Goal: Task Accomplishment & Management: Complete application form

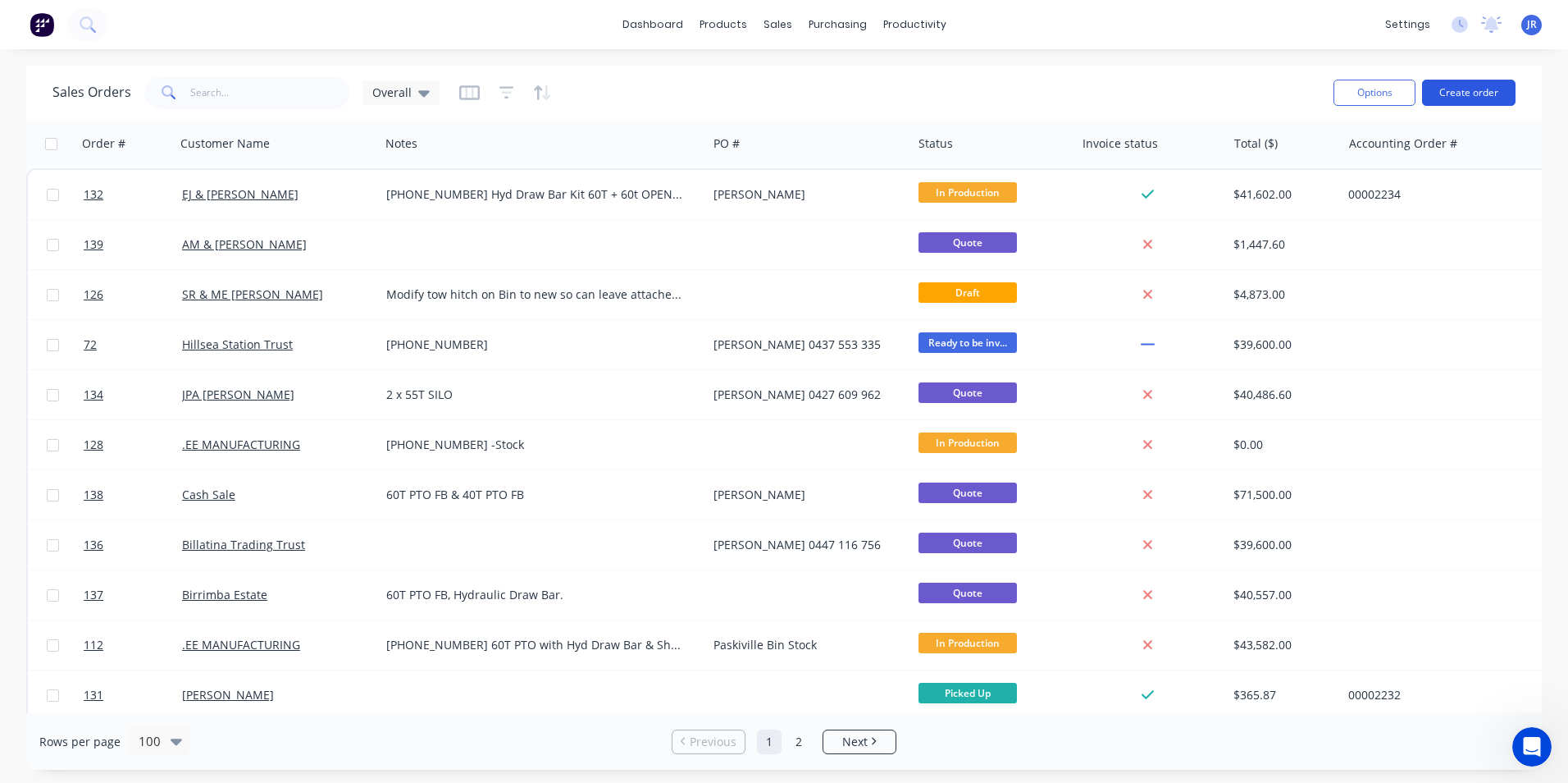
click at [1489, 91] on button "Create order" at bounding box center [1468, 92] width 93 height 26
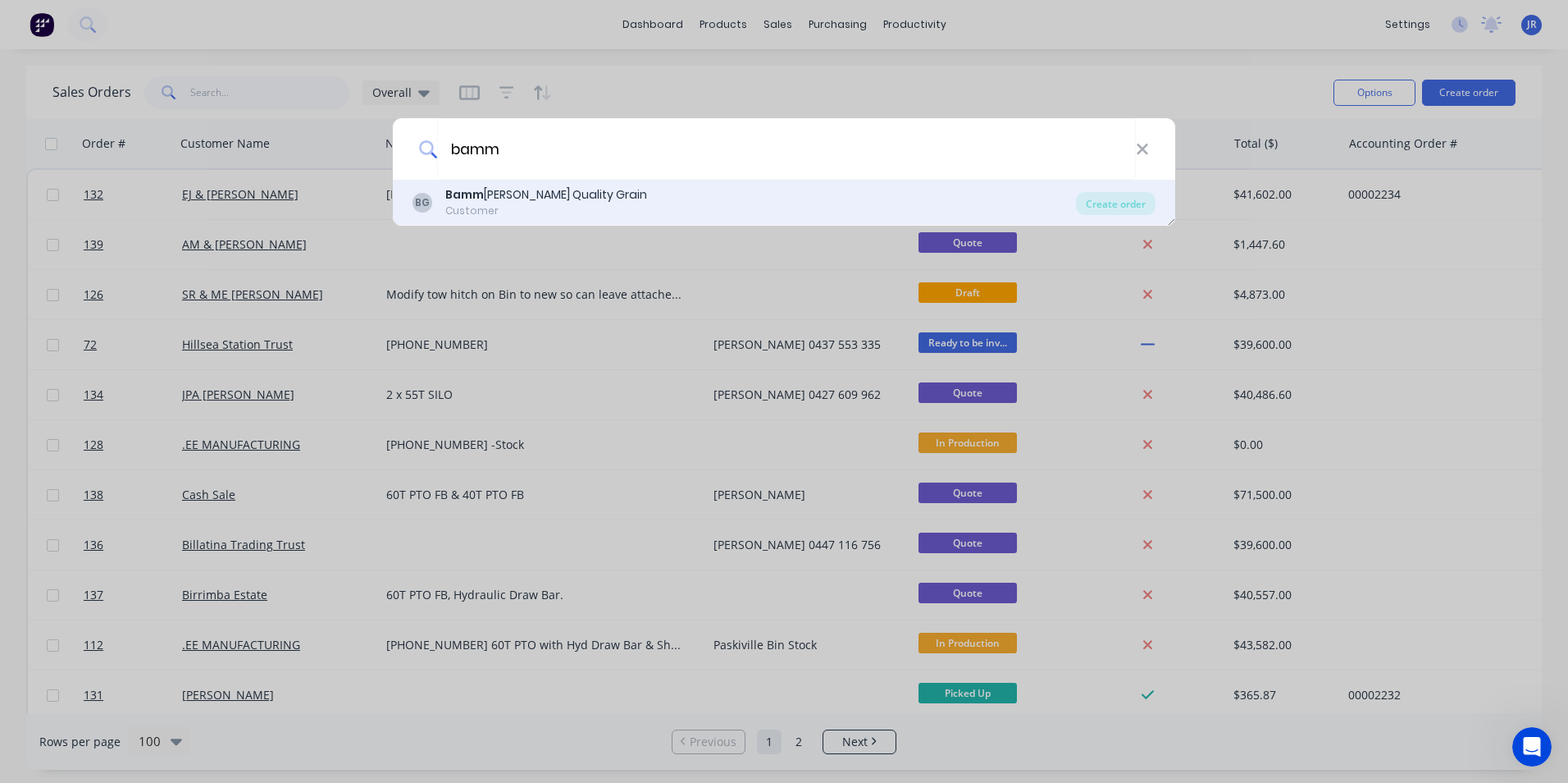
type input "bamm"
click at [574, 210] on div "Customer" at bounding box center [545, 211] width 202 height 15
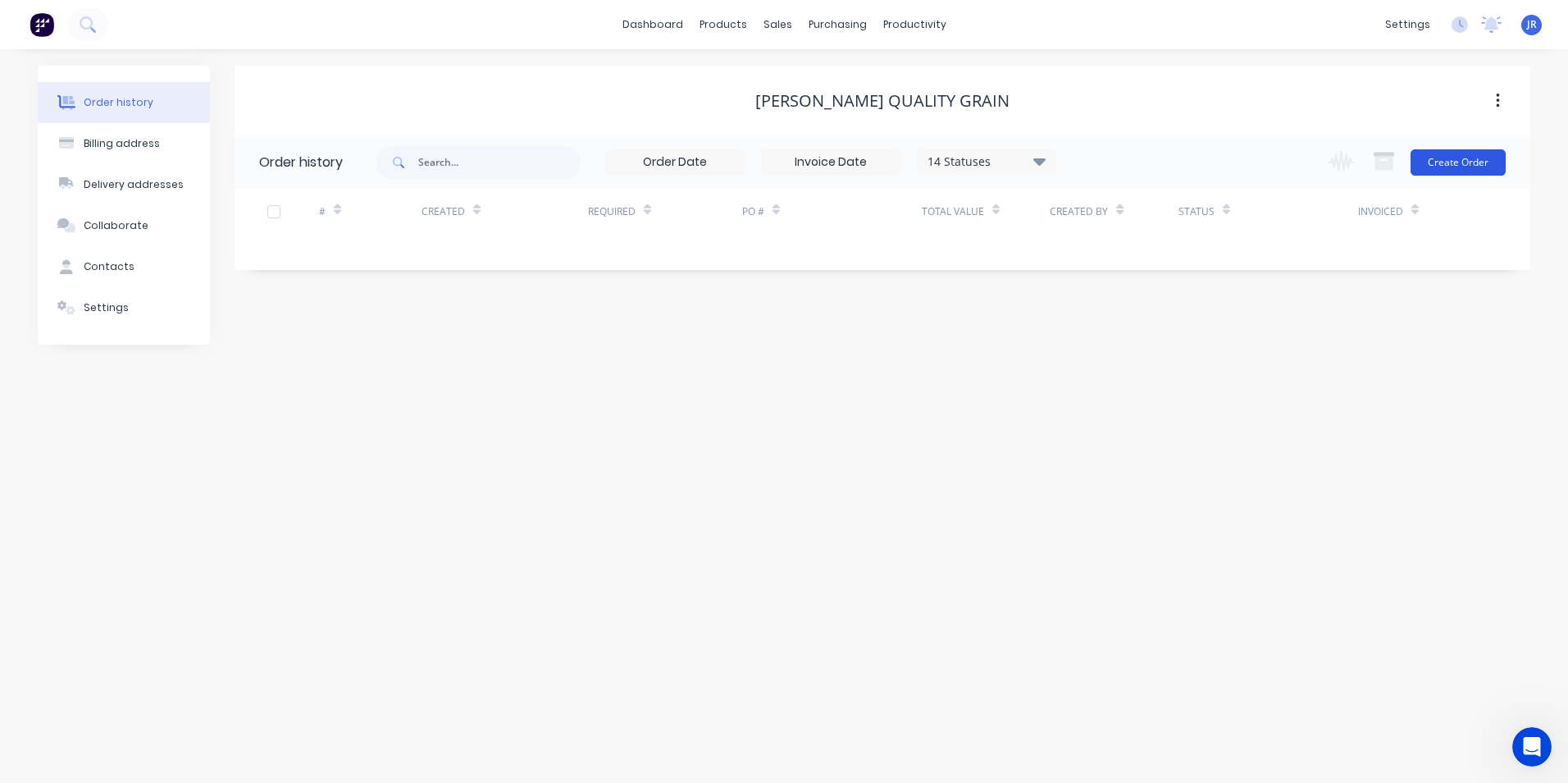
click at [1455, 165] on button "Create Order" at bounding box center [1457, 163] width 95 height 26
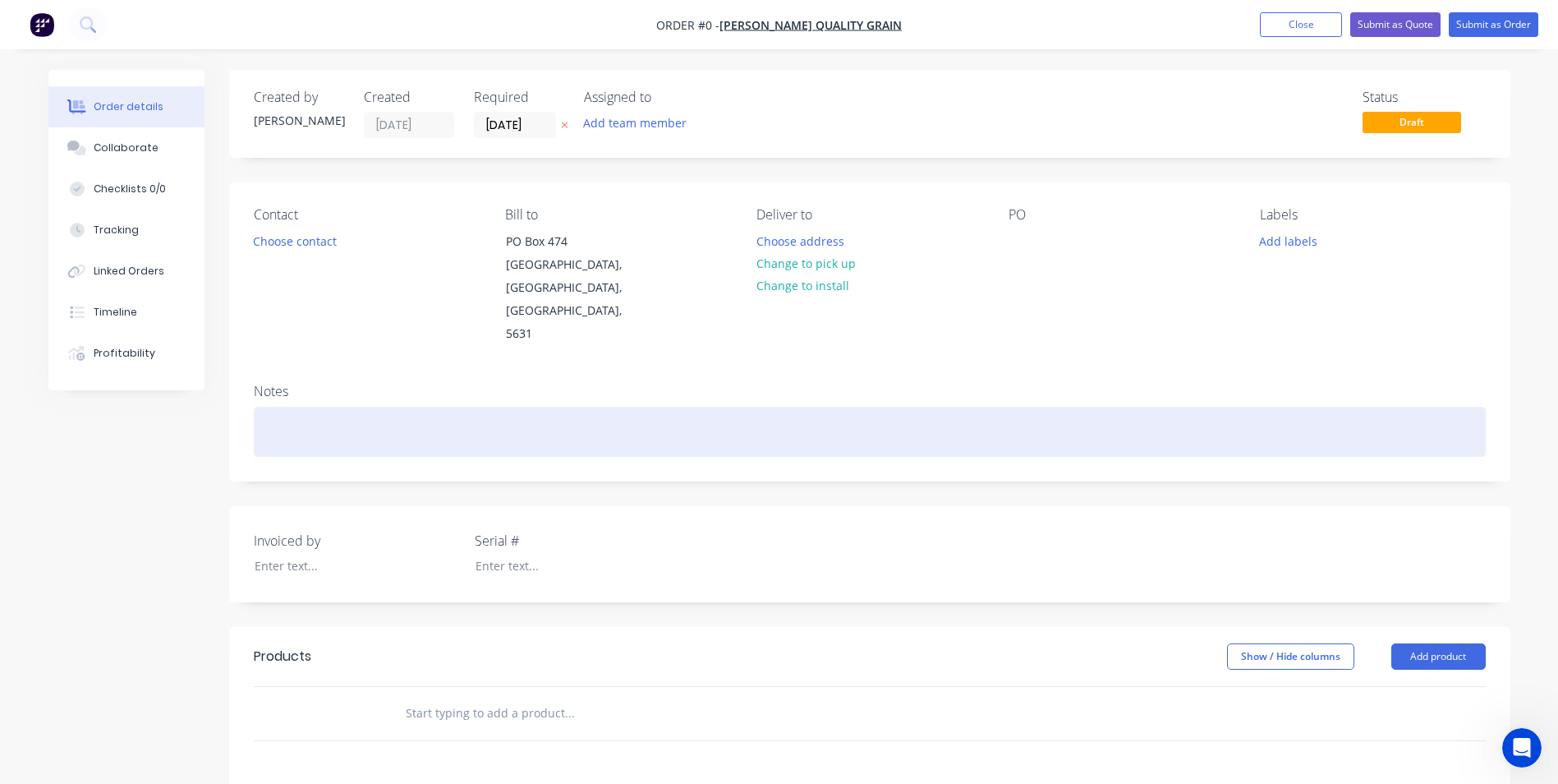
click at [476, 407] on div at bounding box center [870, 432] width 1233 height 50
click at [483, 407] on div at bounding box center [870, 432] width 1233 height 50
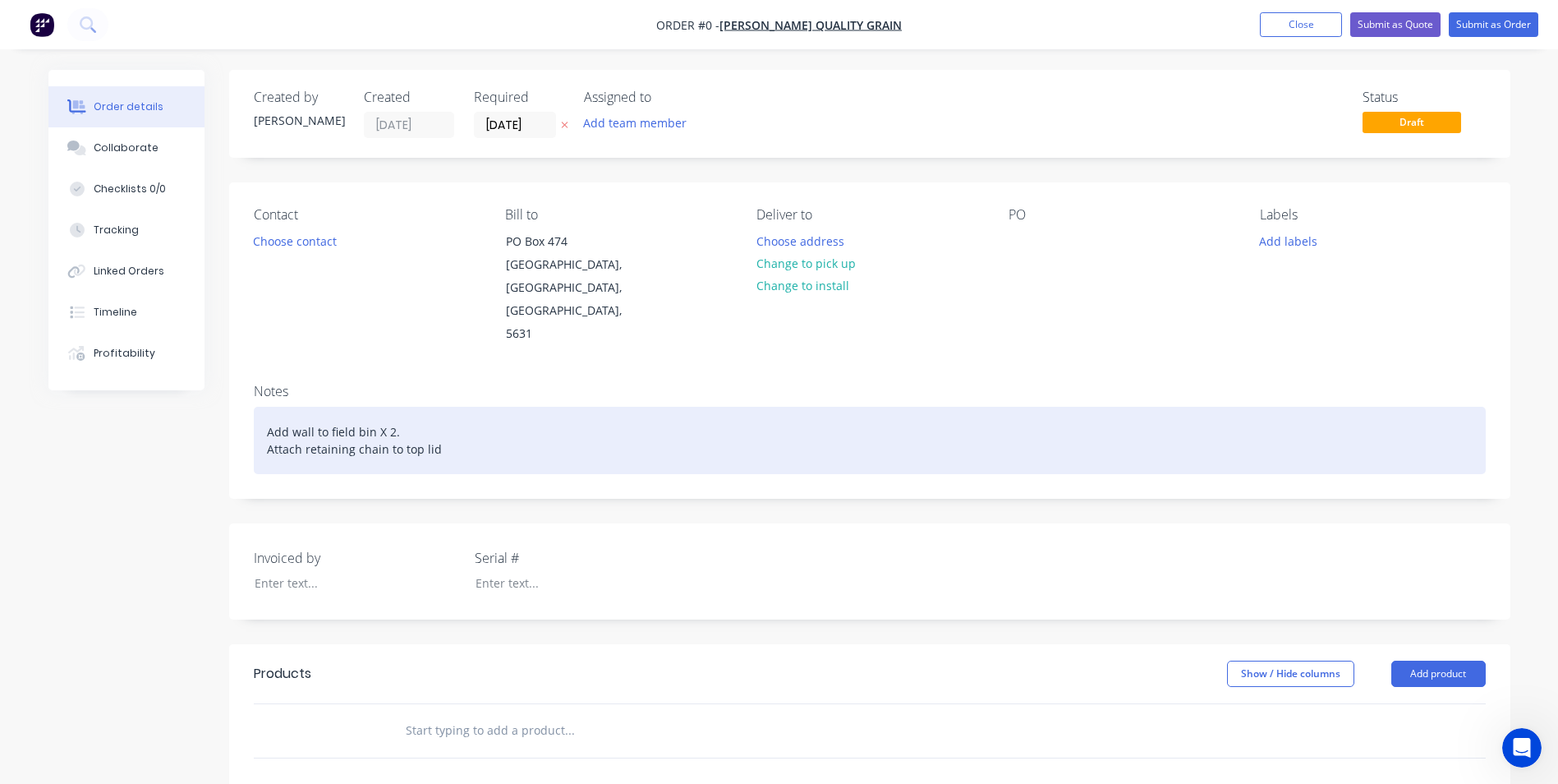
click at [468, 407] on div "Add wall to field bin X 2. Attach retaining chain to top lid" at bounding box center [870, 440] width 1233 height 67
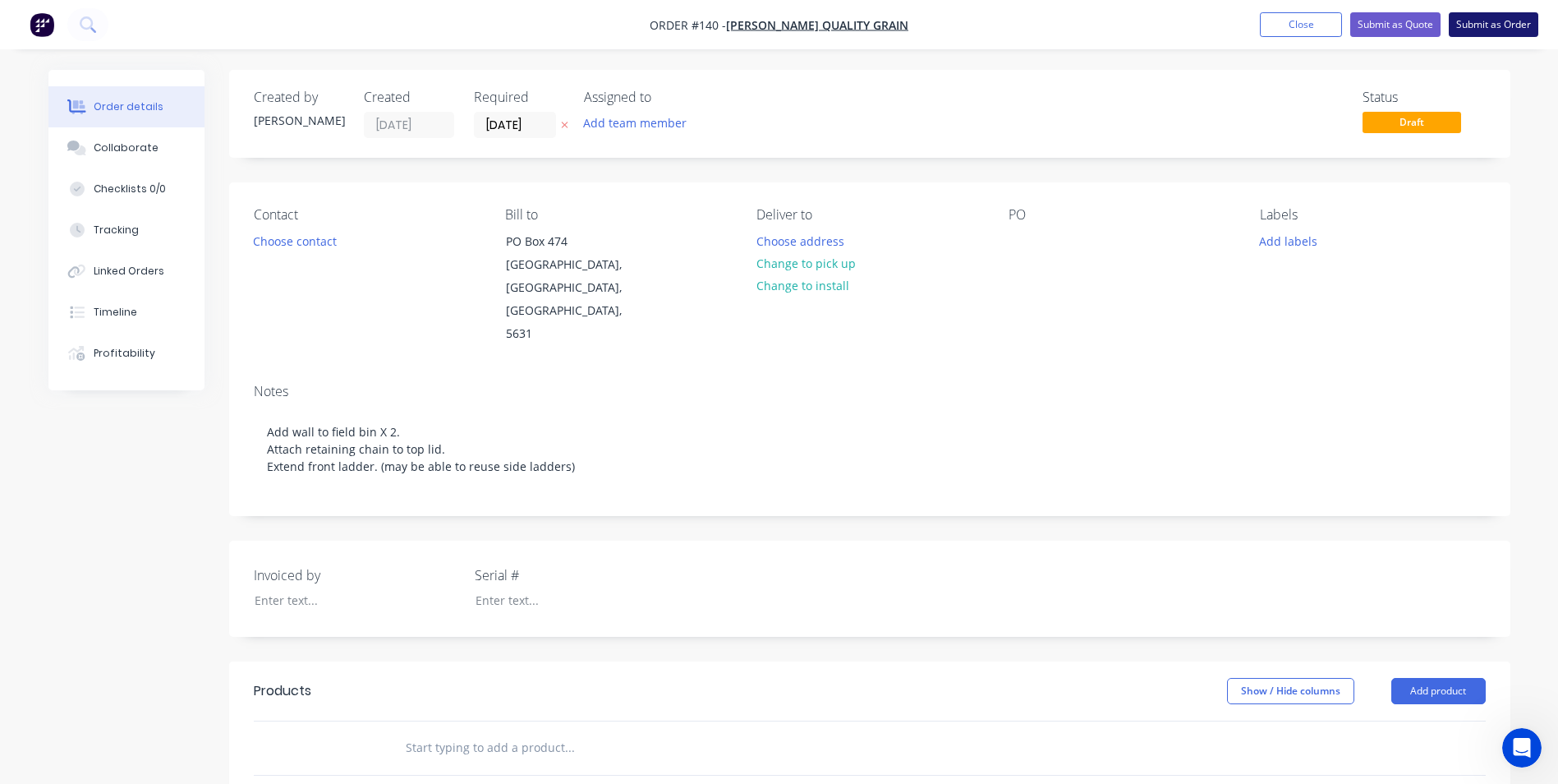
click at [1472, 27] on button "Submit as Order" at bounding box center [1493, 24] width 90 height 25
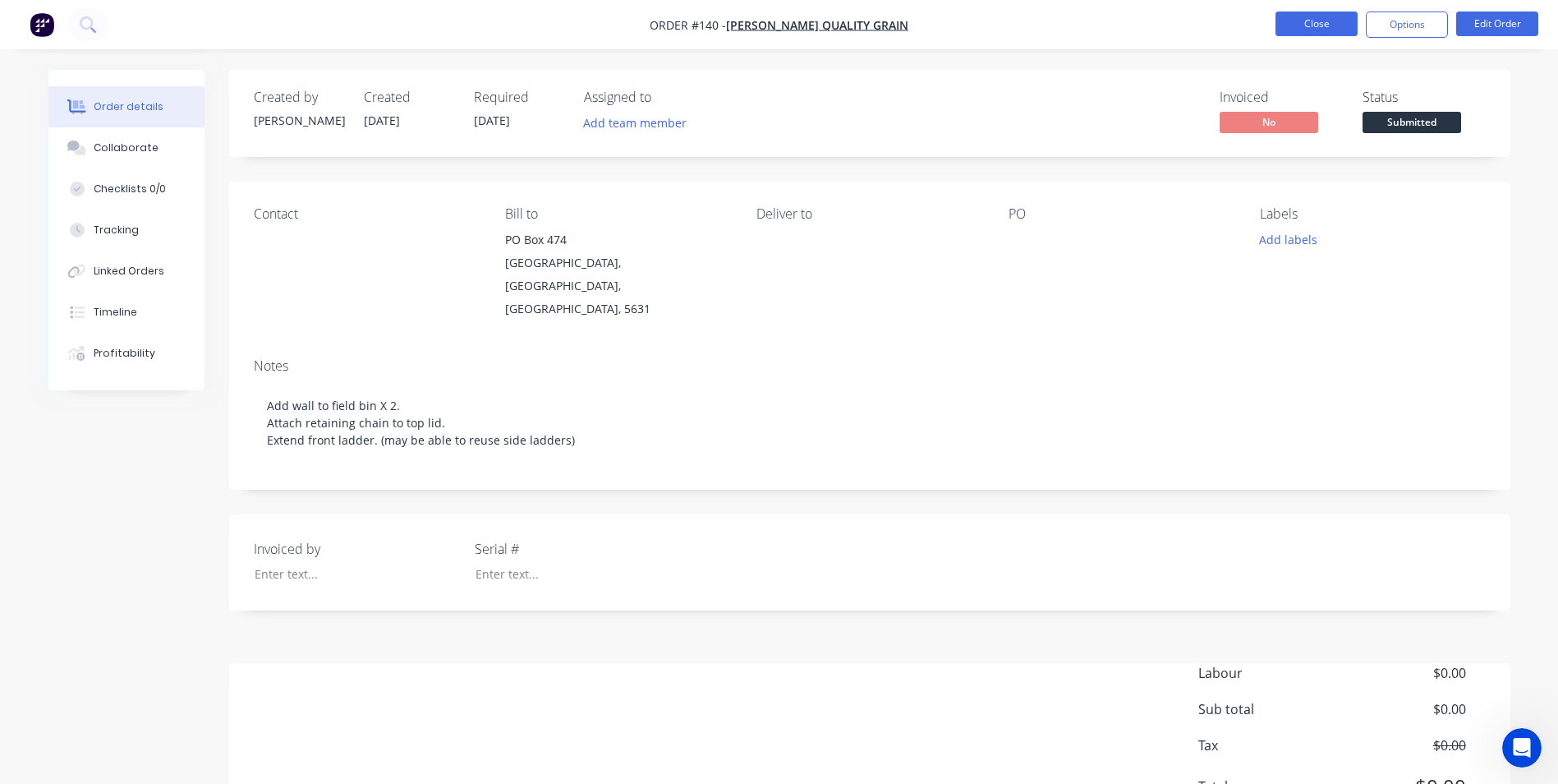
click at [1292, 26] on button "Close" at bounding box center [1317, 23] width 82 height 25
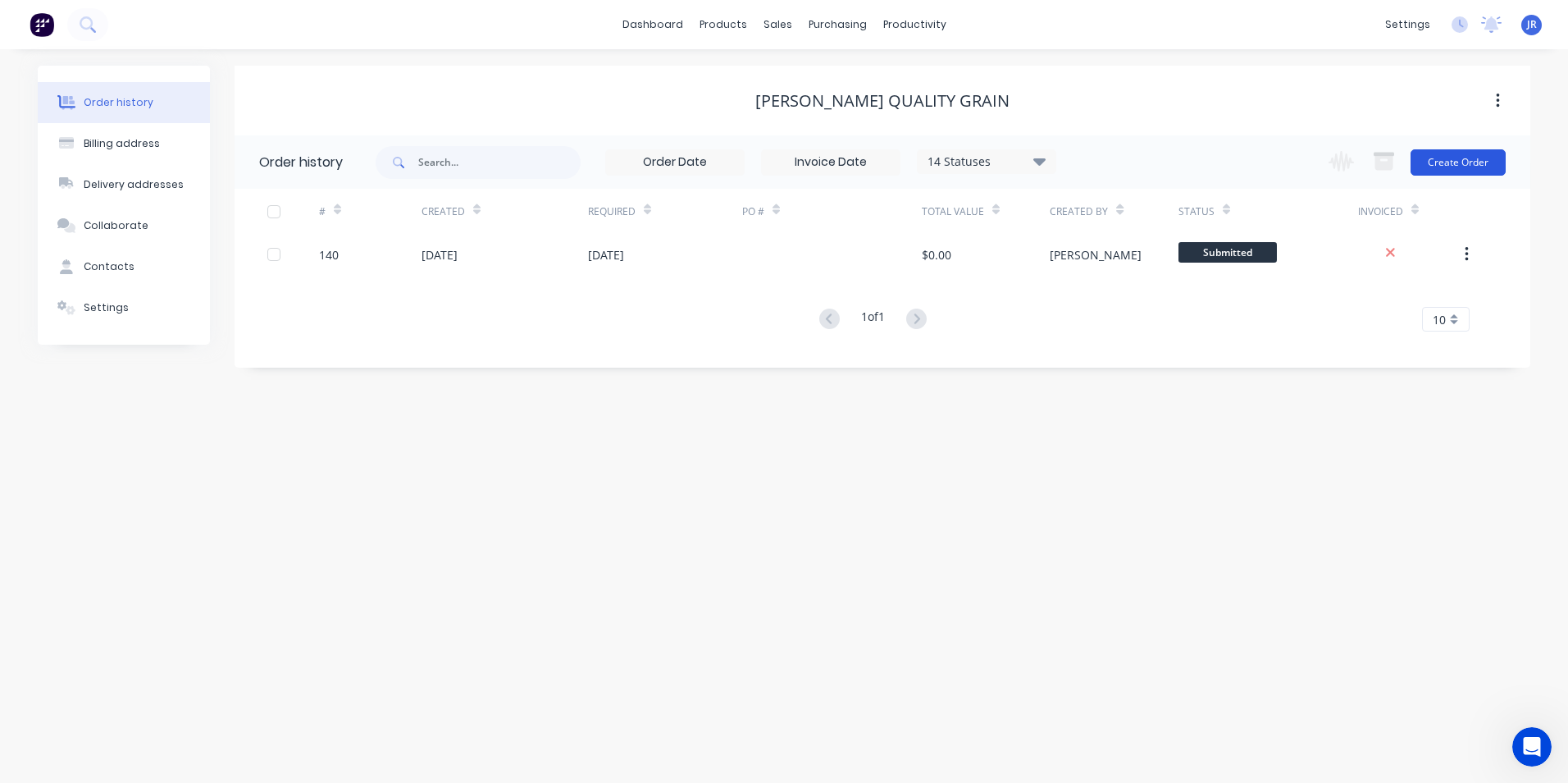
click at [1439, 154] on button "Create Order" at bounding box center [1457, 163] width 95 height 26
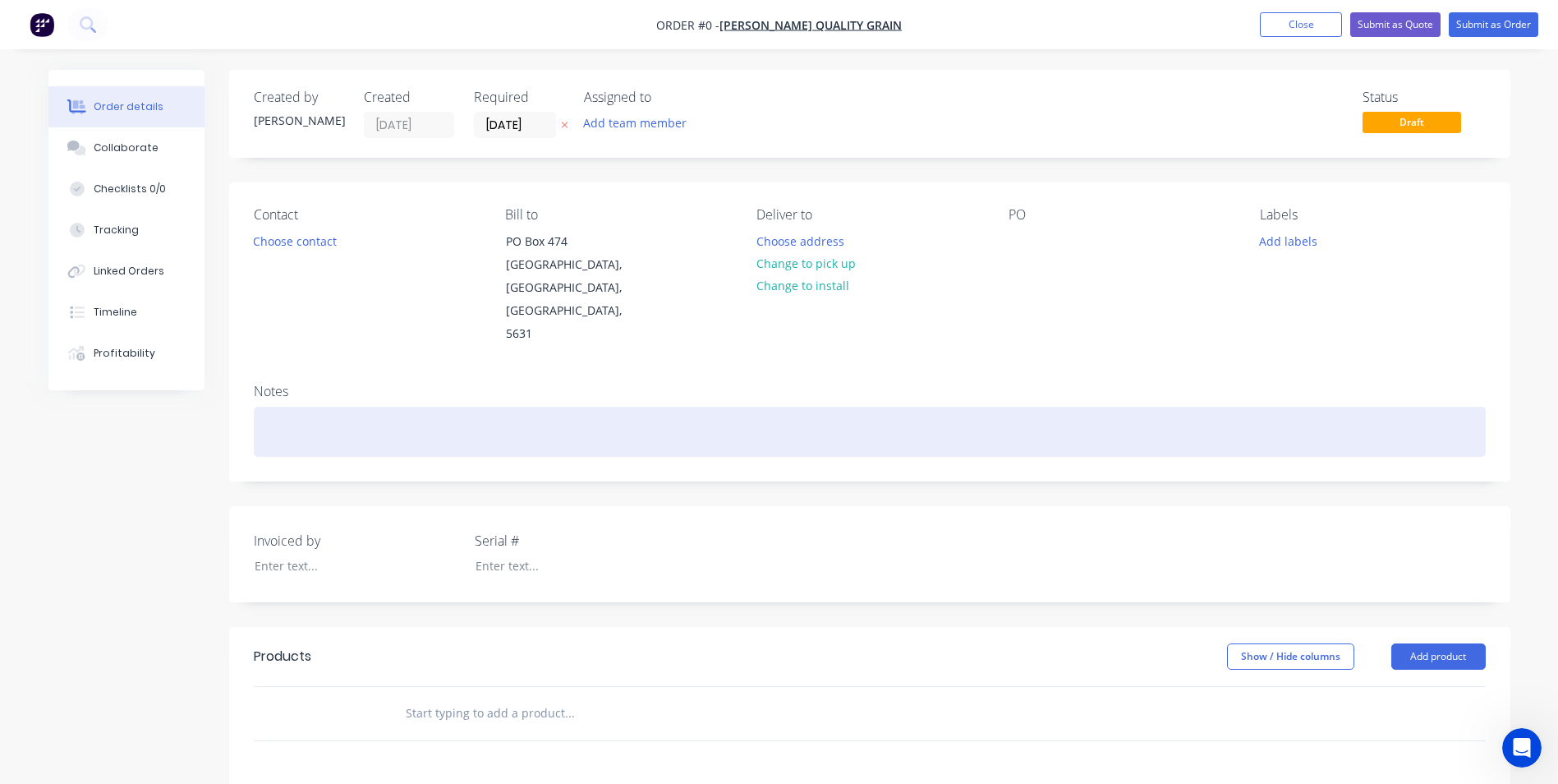
click at [685, 407] on div at bounding box center [870, 432] width 1233 height 50
click at [352, 407] on div "Manitou Quick hitch" at bounding box center [870, 432] width 1233 height 50
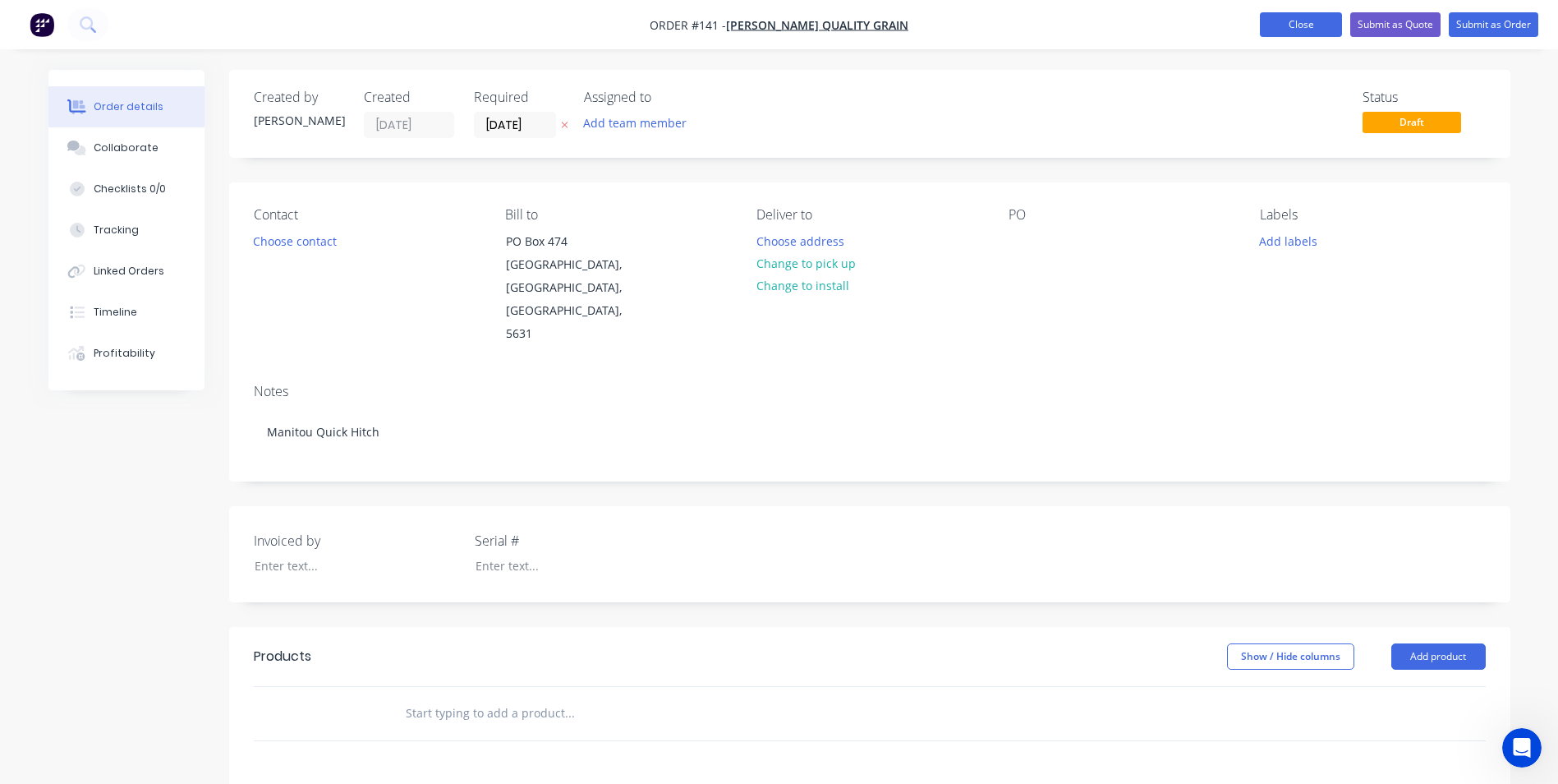
click at [1308, 31] on button "Close" at bounding box center [1301, 24] width 82 height 25
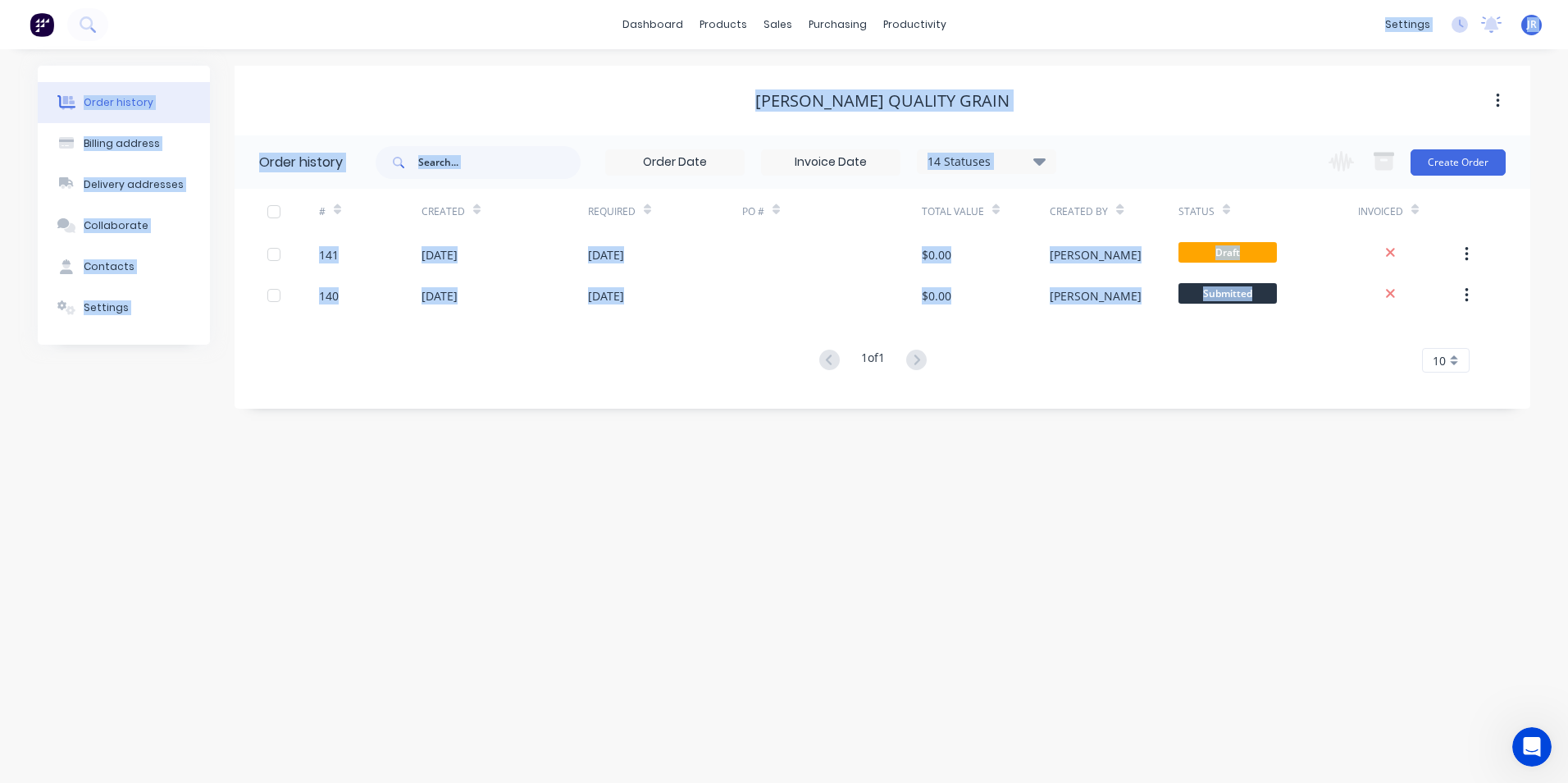
click at [1342, 0] on html "dashboard products sales purchasing productivity dashboard products Product Cat…" at bounding box center [784, 392] width 1568 height 783
click at [612, 93] on div "[PERSON_NAME] Quality Grain" at bounding box center [882, 101] width 1296 height 19
